Goal: Task Accomplishment & Management: Manage account settings

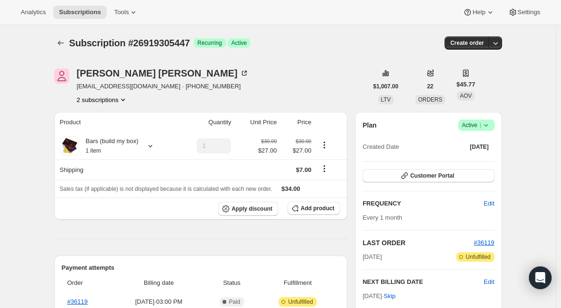
click at [491, 126] on icon at bounding box center [486, 124] width 9 height 9
click at [478, 140] on span "Pause subscription" at bounding box center [479, 143] width 52 height 7
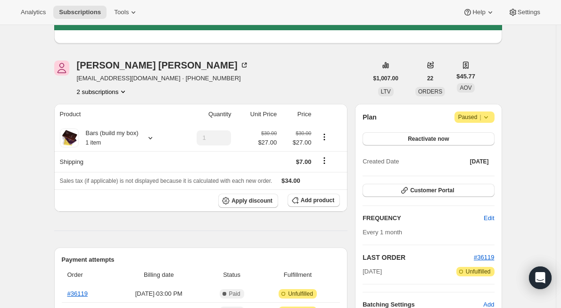
scroll to position [47, 0]
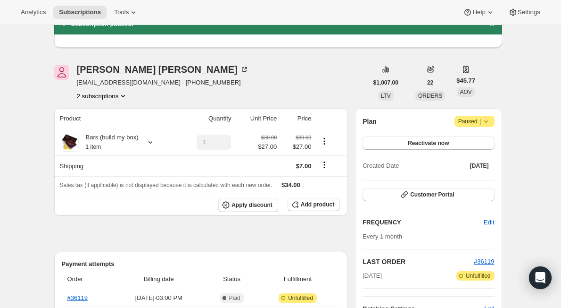
click at [120, 82] on span "[EMAIL_ADDRESS][DOMAIN_NAME] · [PHONE_NUMBER]" at bounding box center [163, 82] width 172 height 9
copy span "[EMAIL_ADDRESS][DOMAIN_NAME]"
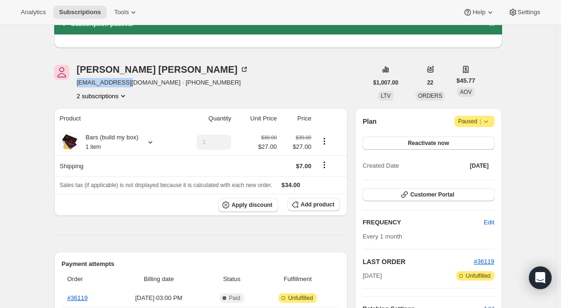
drag, startPoint x: 125, startPoint y: 82, endPoint x: 80, endPoint y: 85, distance: 45.9
click at [80, 85] on span "[EMAIL_ADDRESS][DOMAIN_NAME] · [PHONE_NUMBER]" at bounding box center [163, 82] width 172 height 9
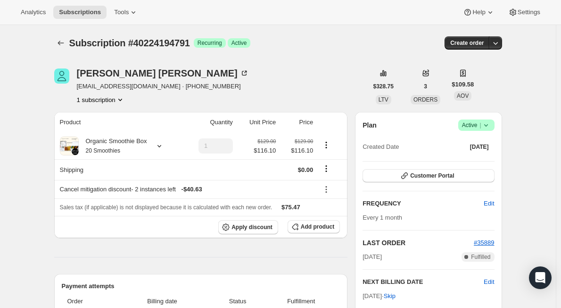
click at [491, 123] on icon at bounding box center [486, 124] width 9 height 9
click at [484, 139] on span "Pause subscription" at bounding box center [479, 143] width 53 height 9
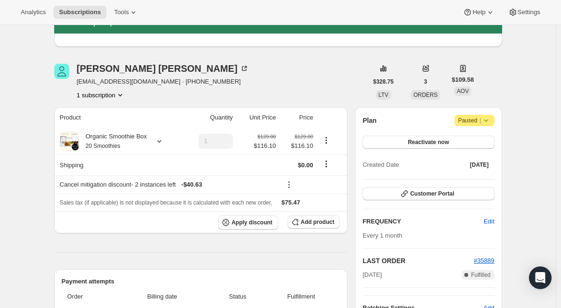
scroll to position [47, 0]
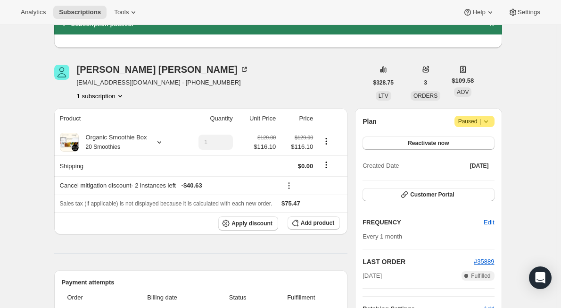
click at [491, 122] on icon at bounding box center [486, 121] width 9 height 9
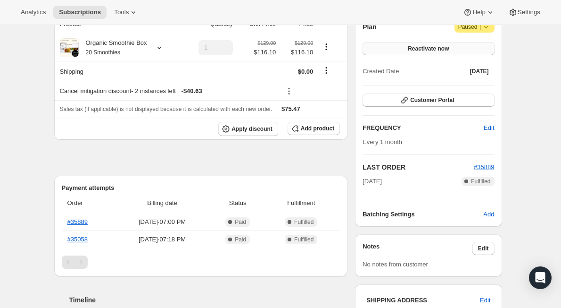
click at [454, 48] on button "Reactivate now" at bounding box center [429, 48] width 132 height 13
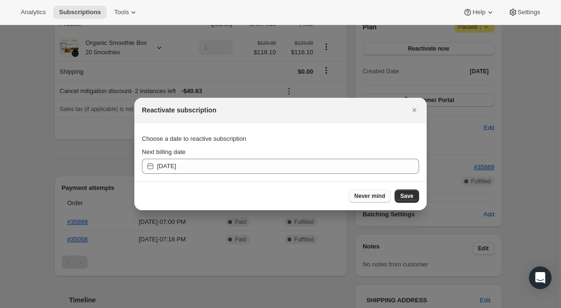
click at [373, 198] on span "Never mind" at bounding box center [370, 196] width 31 height 8
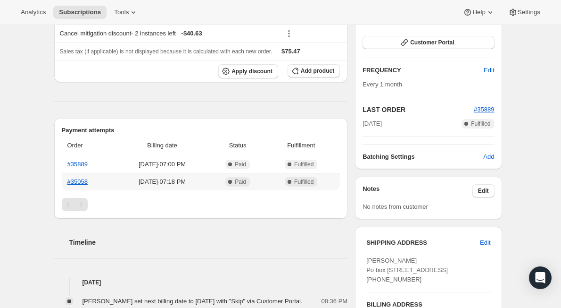
scroll to position [283, 0]
